Goal: Information Seeking & Learning: Learn about a topic

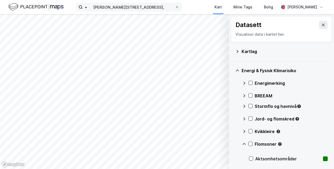
scroll to position [120, 0]
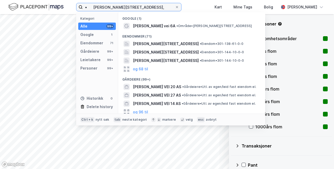
drag, startPoint x: 143, startPoint y: 7, endPoint x: 36, endPoint y: 3, distance: 107.1
click at [36, 3] on div "• [PERSON_NAME] vei 6 A, Kategori Alle 99+ Google 1 Eiendommer 71 Gårdeiere 99+…" at bounding box center [167, 7] width 334 height 14
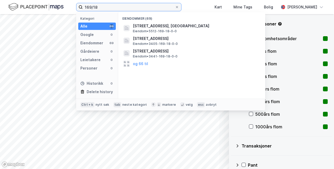
click at [85, 6] on input "169/18" at bounding box center [129, 7] width 92 height 8
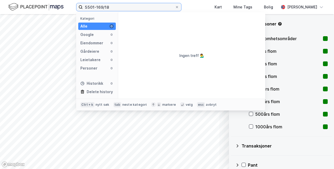
type input "5501-169/18"
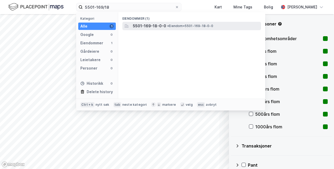
click at [157, 25] on span "5501-169-18-0-0" at bounding box center [149, 26] width 33 height 6
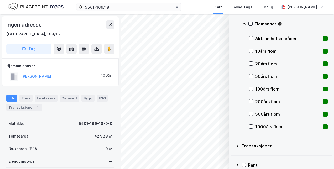
click at [68, 65] on div "Hjemmelshaver" at bounding box center [61, 66] width 108 height 6
click at [244, 22] on icon at bounding box center [244, 24] width 4 height 4
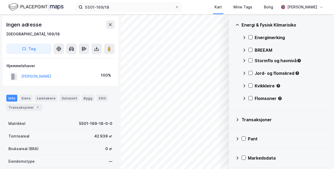
click at [77, 63] on div "Hjemmelshaver" at bounding box center [61, 66] width 108 height 6
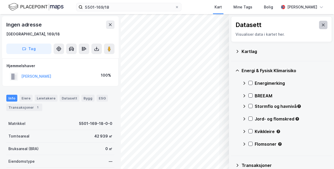
click at [321, 26] on icon at bounding box center [323, 25] width 4 height 4
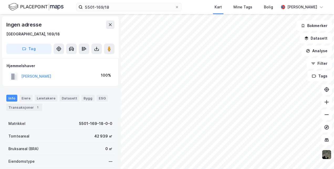
click at [61, 114] on div "Info Eiere Leietakere Datasett Bygg ESG Transaksjoner 1 Matrikkel 5501-169-18-0…" at bounding box center [60, 169] width 108 height 163
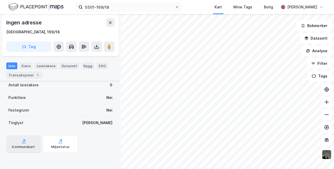
click at [20, 146] on div "Kommunekart" at bounding box center [23, 147] width 23 height 4
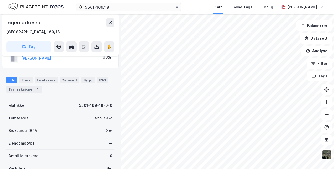
scroll to position [26, 0]
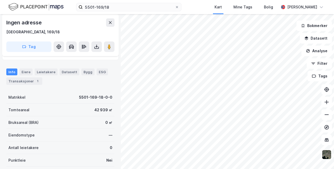
click at [58, 87] on div "Info Eiere Leietakere Datasett Bygg ESG Transaksjoner 1 Matrikkel 5501-169-18-0…" at bounding box center [60, 143] width 108 height 163
click at [77, 163] on div "Punktleie Nei" at bounding box center [60, 160] width 108 height 13
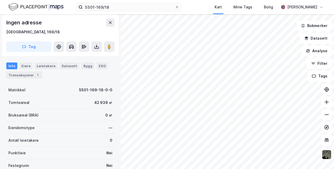
scroll to position [0, 0]
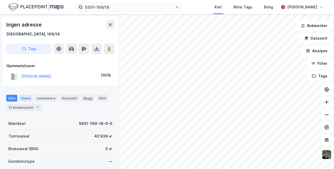
click at [23, 98] on div "Eiere" at bounding box center [25, 98] width 13 height 7
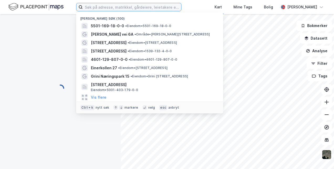
click at [103, 7] on input at bounding box center [132, 7] width 98 height 8
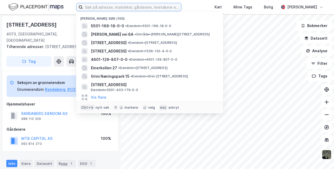
paste input "5501-170/13"
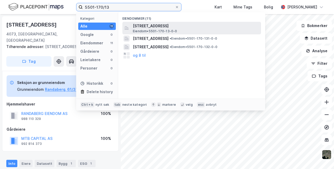
type input "5501-170/13"
click at [150, 27] on span "Brensholmvegen 282, 9118, BRENSHOLMEN, TROMSØ" at bounding box center [196, 26] width 126 height 6
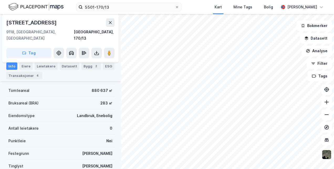
scroll to position [26, 0]
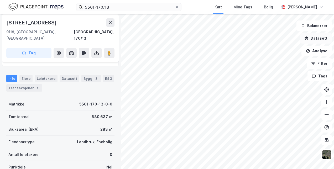
click at [306, 37] on icon "button" at bounding box center [305, 37] width 3 height 2
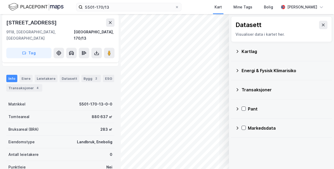
click at [238, 68] on icon at bounding box center [237, 70] width 4 height 4
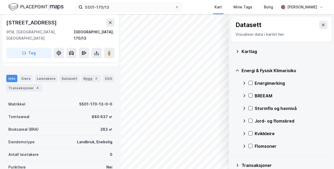
click at [238, 68] on icon at bounding box center [237, 70] width 4 height 4
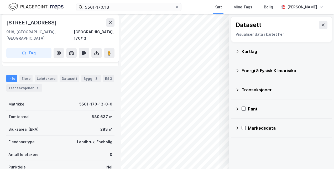
click at [238, 50] on icon at bounding box center [237, 51] width 4 height 4
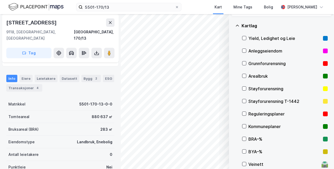
scroll to position [0, 0]
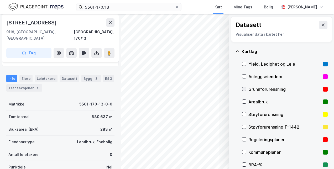
click at [245, 88] on icon at bounding box center [244, 89] width 4 height 4
click at [245, 88] on icon at bounding box center [244, 89] width 3 height 2
click at [245, 89] on icon at bounding box center [244, 89] width 4 height 4
click at [237, 50] on icon at bounding box center [237, 51] width 4 height 4
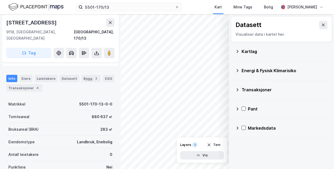
click at [238, 88] on icon at bounding box center [237, 90] width 4 height 4
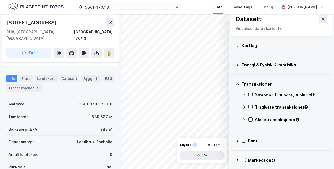
scroll to position [8, 0]
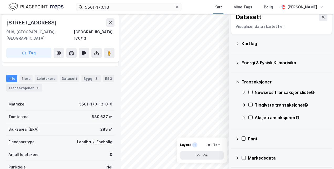
click at [237, 81] on icon at bounding box center [237, 82] width 4 height 4
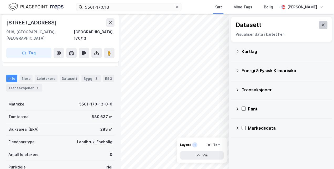
click at [321, 24] on button at bounding box center [323, 25] width 8 height 8
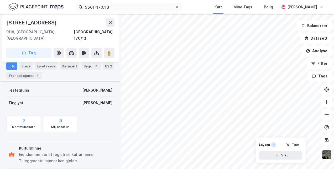
scroll to position [117, 0]
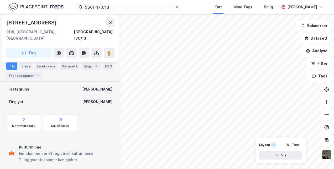
click at [99, 91] on div "Brensholmvegen 282 9118, Brensholmen, Troms Tromsø, 170/13 Tag Hjemmelshaver IN…" at bounding box center [167, 91] width 334 height 155
